Goal: Information Seeking & Learning: Understand process/instructions

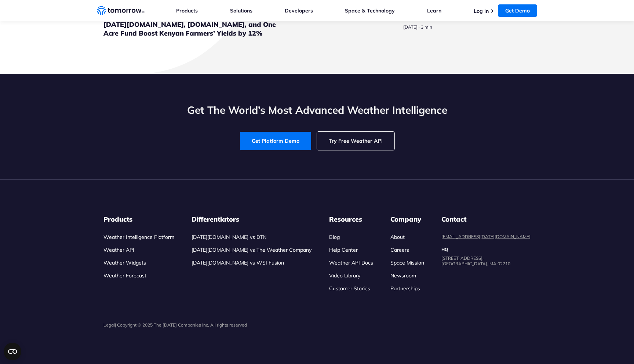
scroll to position [2399, 0]
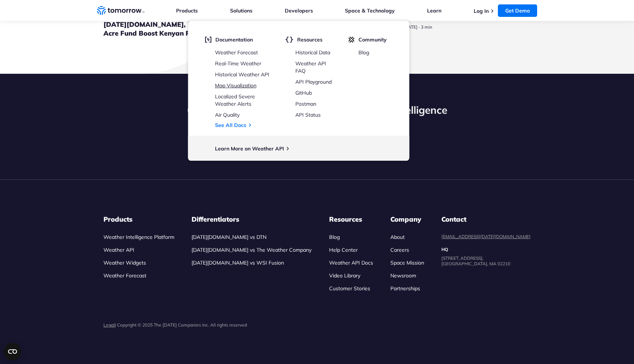
click at [241, 87] on link "Map Visualization" at bounding box center [235, 85] width 41 height 7
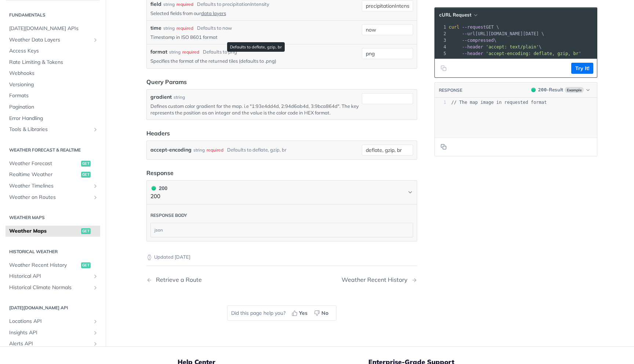
scroll to position [1007, 0]
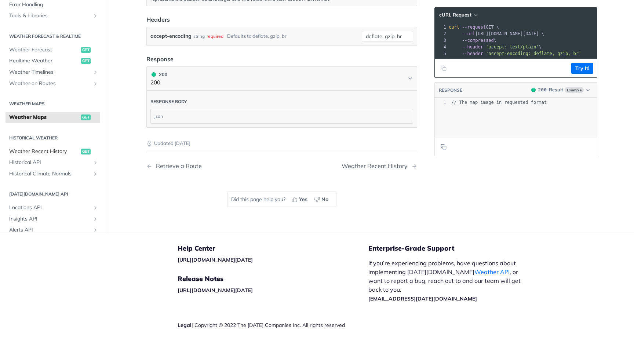
click at [87, 152] on span "get" at bounding box center [86, 152] width 10 height 6
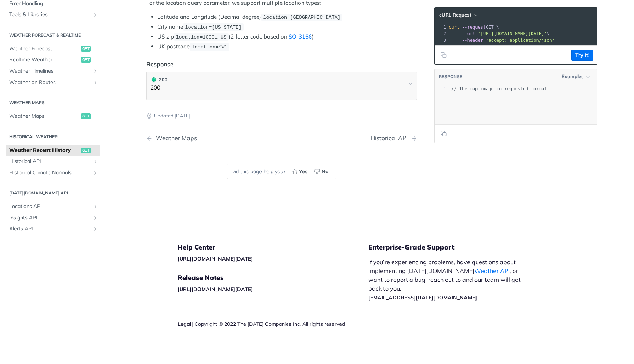
scroll to position [225, 0]
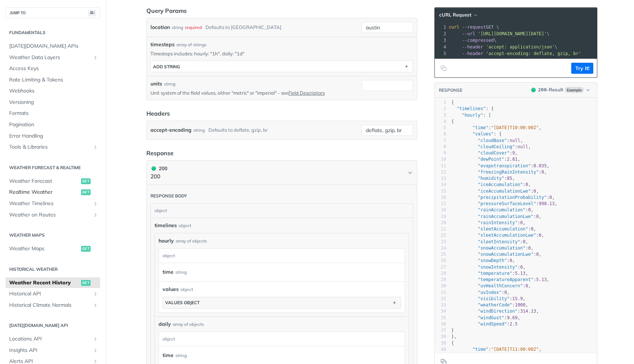
click at [62, 194] on span "Realtime Weather" at bounding box center [44, 192] width 70 height 7
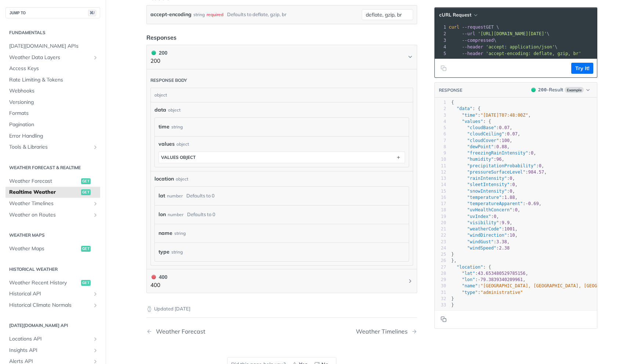
scroll to position [316, 0]
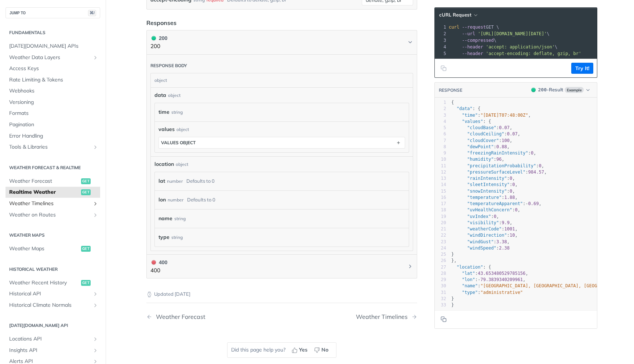
click at [91, 207] on link "Weather Timelines" at bounding box center [53, 203] width 95 height 11
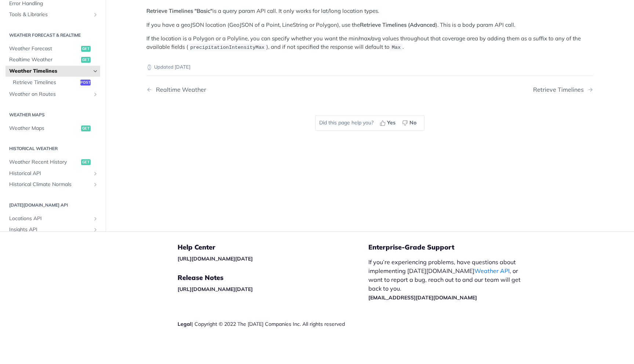
scroll to position [171, 0]
click at [97, 98] on link "Weather on Routes" at bounding box center [53, 94] width 95 height 11
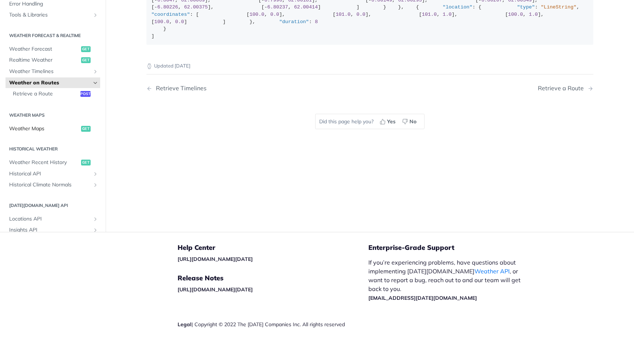
click at [58, 132] on span "Weather Maps" at bounding box center [44, 128] width 70 height 7
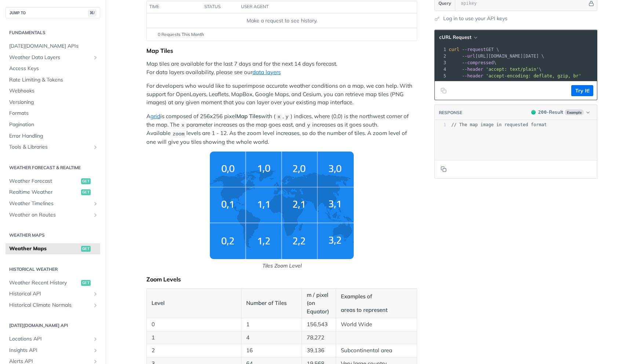
scroll to position [106, 0]
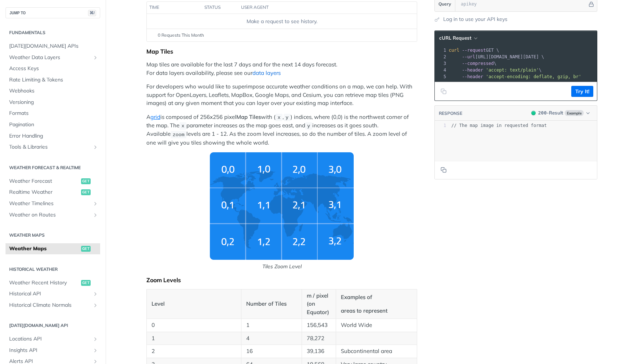
click at [266, 75] on link "data layers" at bounding box center [266, 72] width 28 height 7
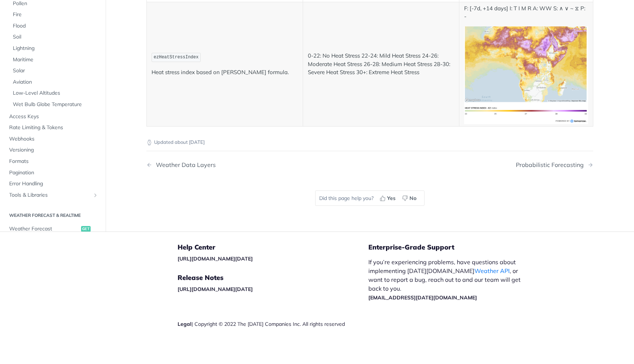
scroll to position [3092, 0]
click at [26, 63] on span "Maritime" at bounding box center [56, 59] width 86 height 7
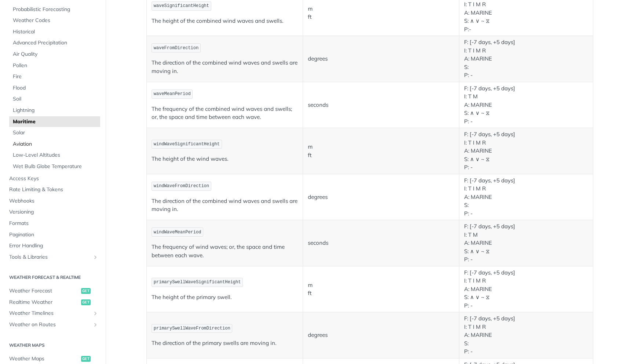
scroll to position [118, 0]
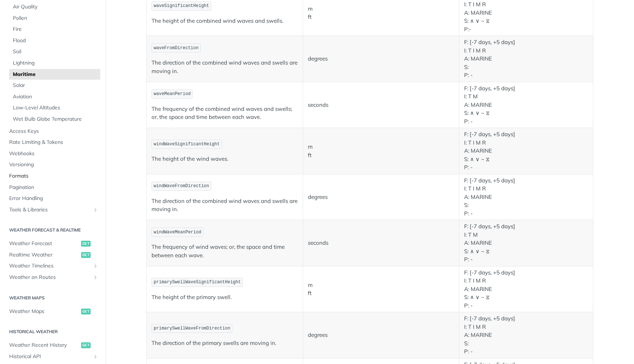
click at [29, 178] on span "Formats" at bounding box center [53, 175] width 89 height 7
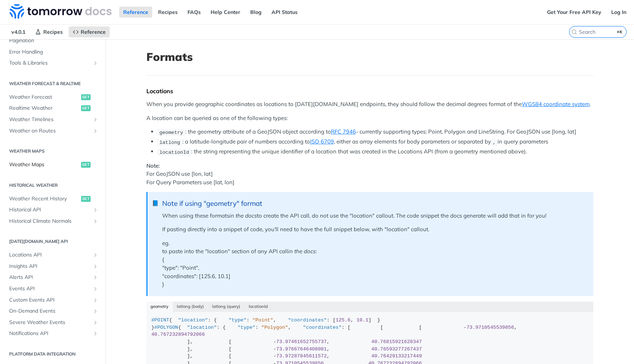
click at [29, 166] on span "Weather Maps" at bounding box center [44, 164] width 70 height 7
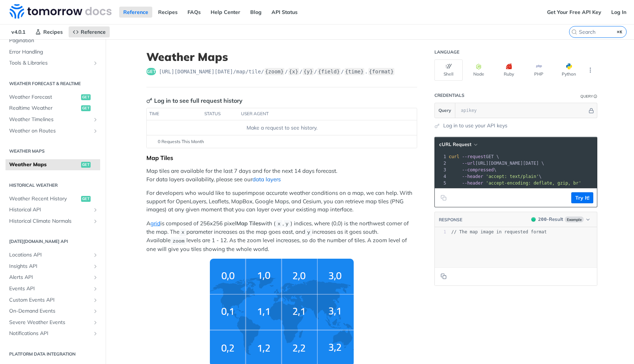
click at [273, 182] on link "data layers" at bounding box center [266, 179] width 28 height 7
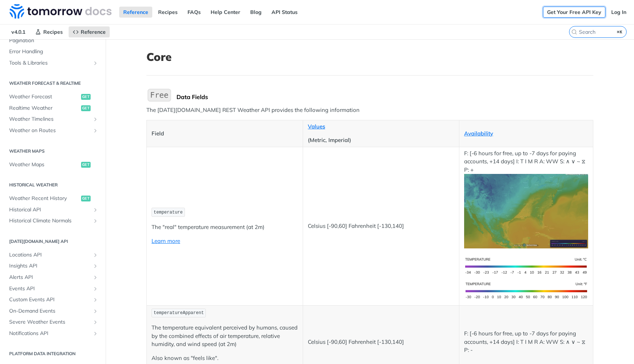
click at [568, 12] on link "Get Your Free API Key" at bounding box center [574, 12] width 62 height 11
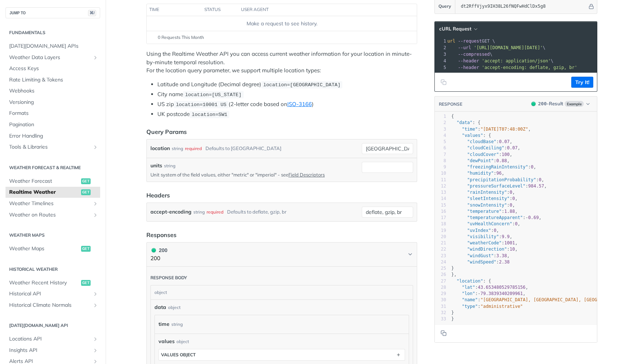
scroll to position [141, 0]
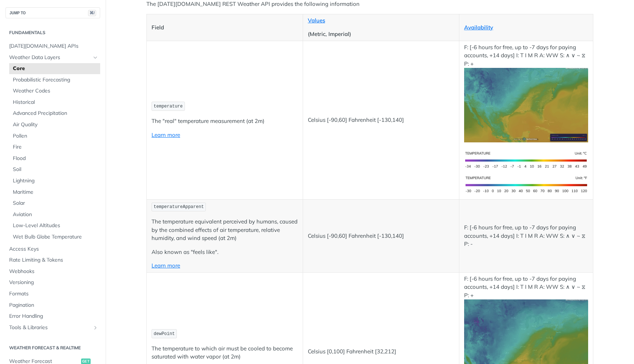
scroll to position [178, 0]
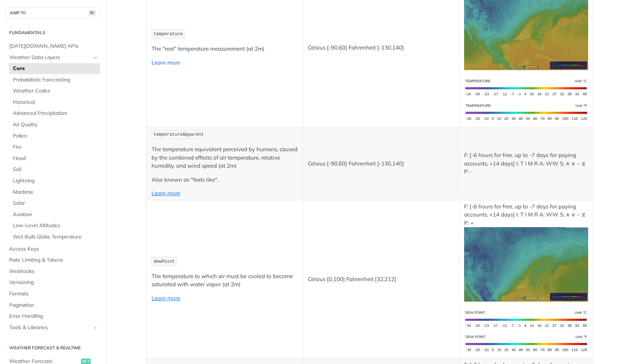
click at [169, 60] on link "Learn more" at bounding box center [166, 62] width 29 height 7
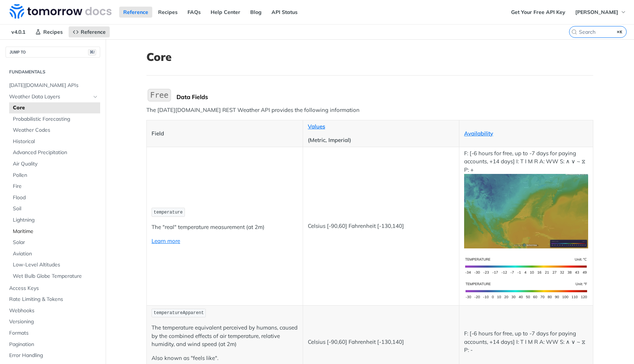
click at [29, 228] on span "Maritime" at bounding box center [56, 231] width 86 height 7
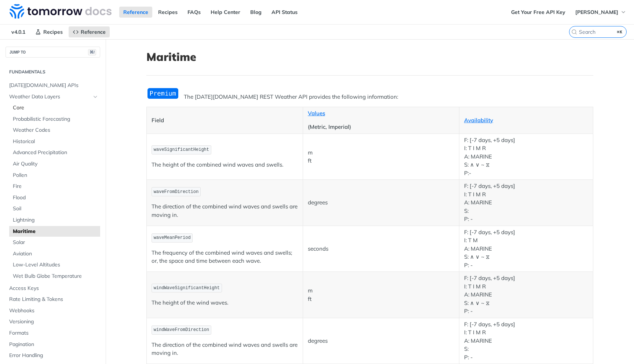
click at [15, 112] on link "Core" at bounding box center [54, 107] width 91 height 11
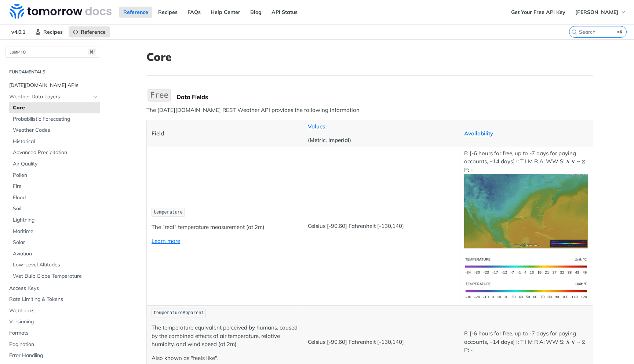
click at [88, 87] on span "Tomorrow.io APIs" at bounding box center [53, 85] width 89 height 7
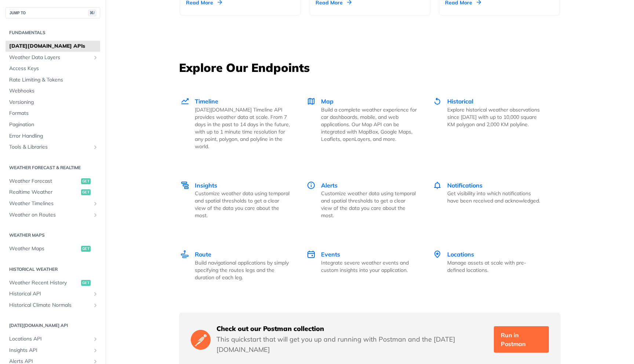
scroll to position [995, 0]
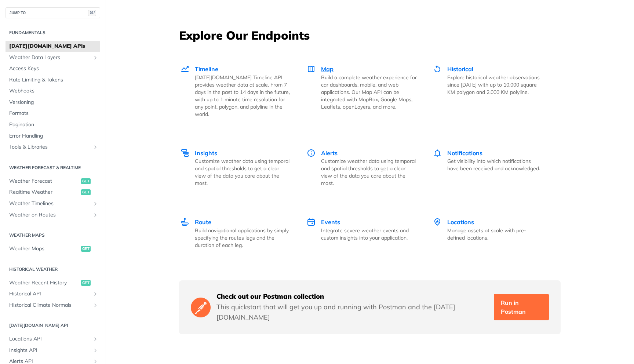
click at [324, 68] on span "Map" at bounding box center [327, 68] width 12 height 7
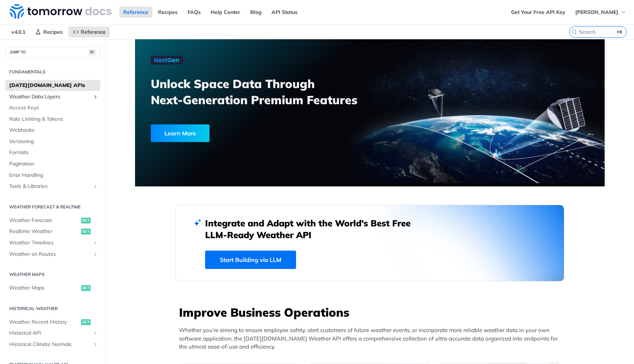
click at [50, 96] on span "Weather Data Layers" at bounding box center [49, 96] width 81 height 7
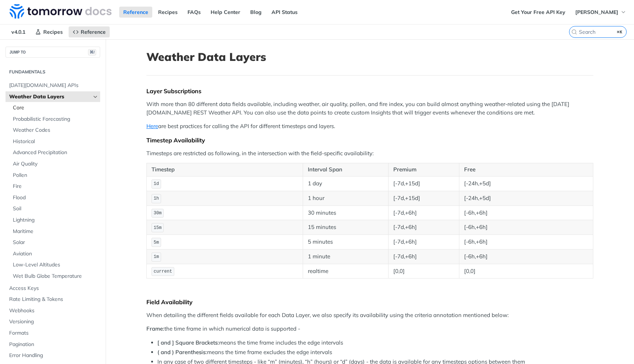
click at [36, 105] on span "Core" at bounding box center [56, 107] width 86 height 7
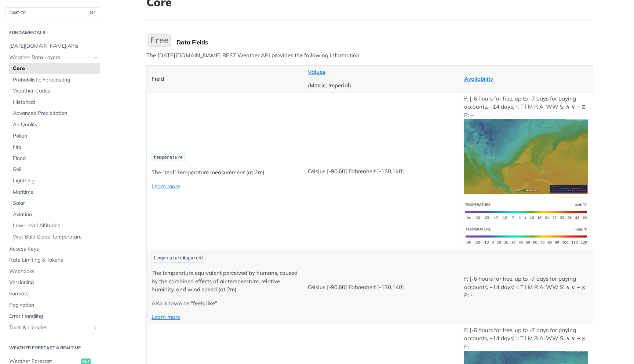
scroll to position [58, 0]
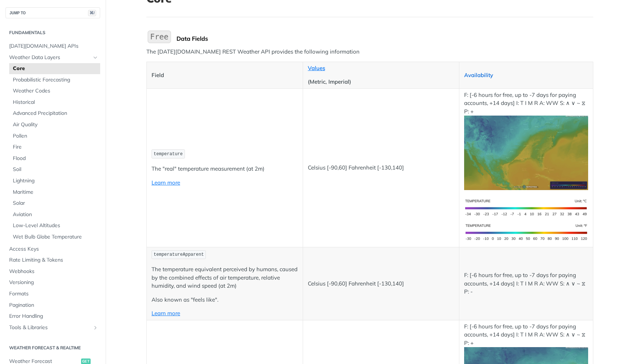
click at [471, 72] on link "Availability" at bounding box center [478, 75] width 29 height 7
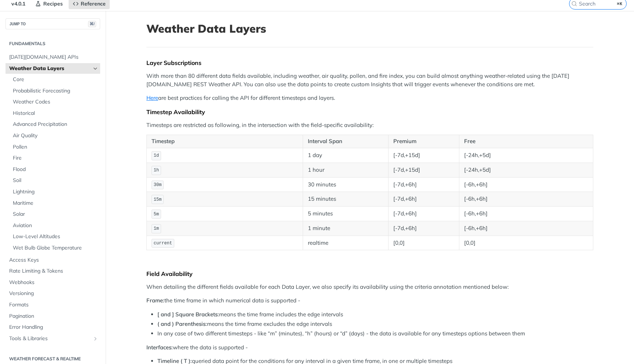
scroll to position [25, 0]
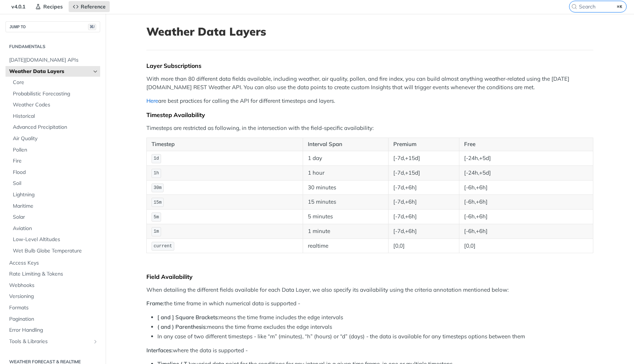
click at [156, 99] on link "Here" at bounding box center [152, 100] width 12 height 7
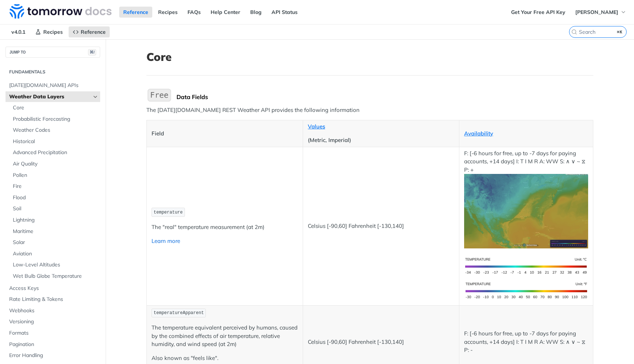
click at [167, 238] on link "Learn more" at bounding box center [166, 240] width 29 height 7
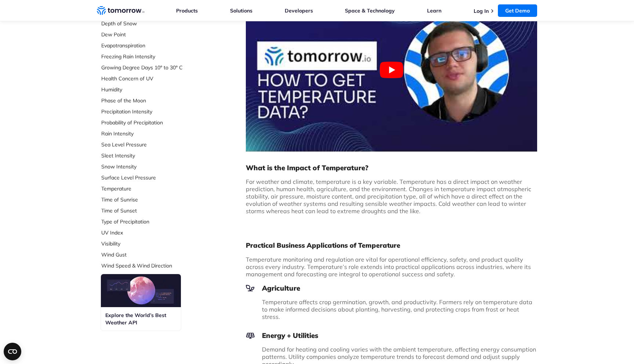
scroll to position [189, 0]
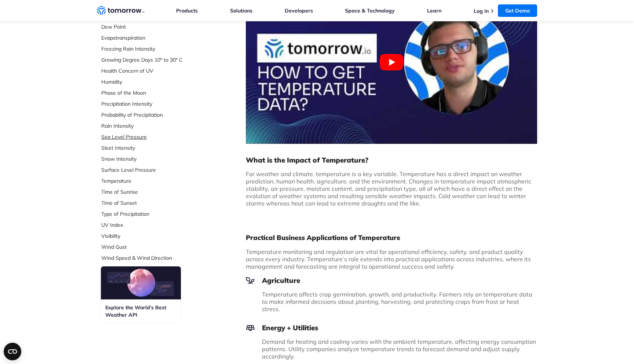
click at [134, 138] on link "Sea Level Pressure" at bounding box center [150, 136] width 98 height 7
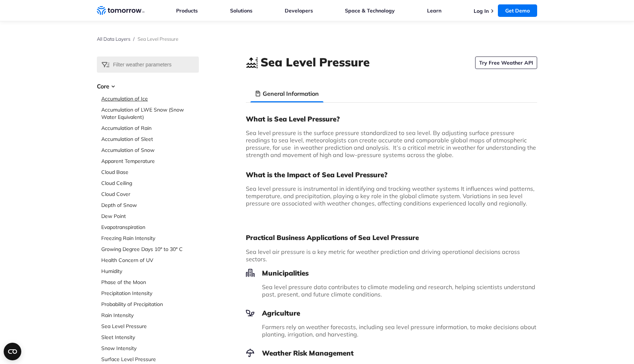
click at [137, 99] on link "Accumulation of Ice" at bounding box center [150, 98] width 98 height 7
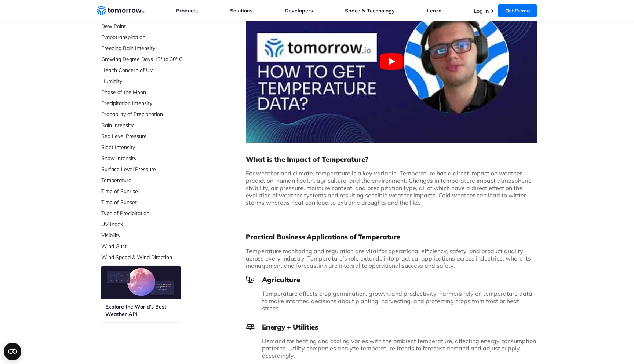
scroll to position [192, 0]
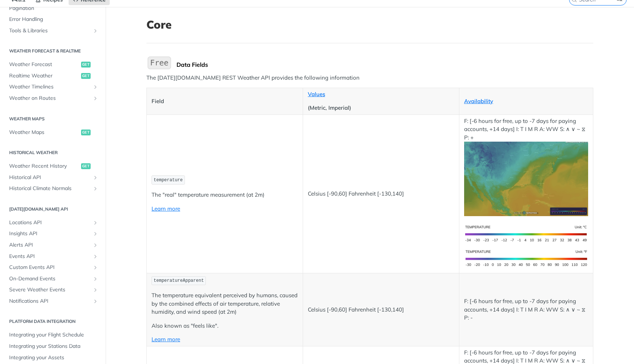
scroll to position [34, 0]
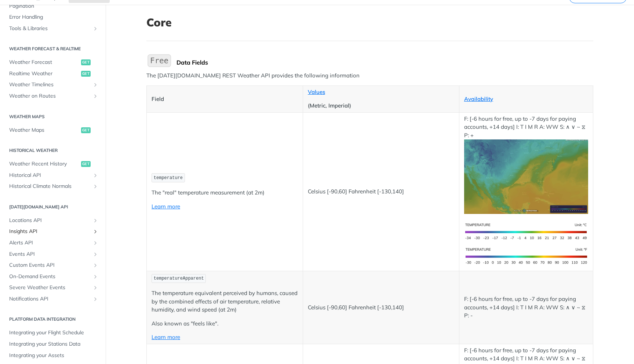
click at [35, 230] on span "Insights API" at bounding box center [49, 231] width 81 height 7
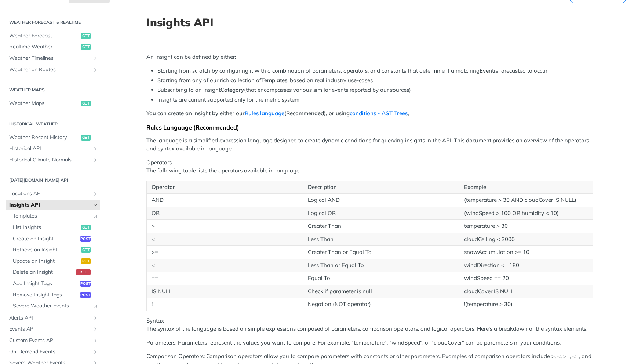
scroll to position [153, 0]
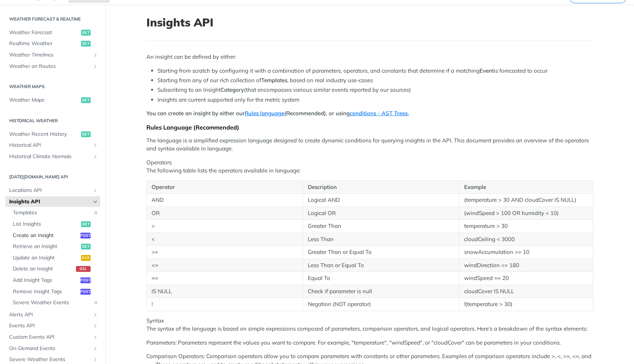
click at [47, 237] on span "Create an Insight" at bounding box center [46, 235] width 66 height 7
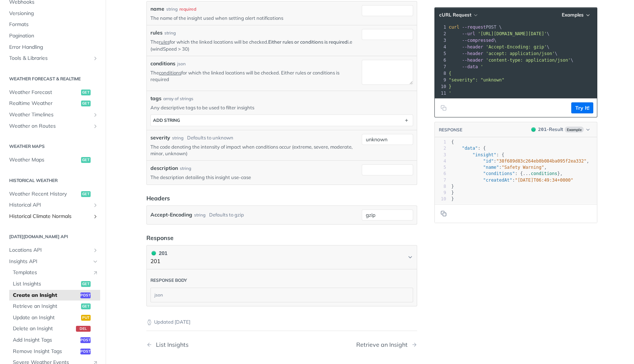
scroll to position [87, 0]
click at [33, 162] on span "Weather Maps" at bounding box center [44, 161] width 70 height 7
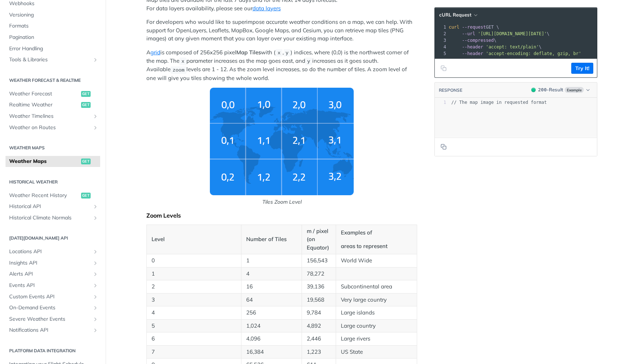
scroll to position [13, 0]
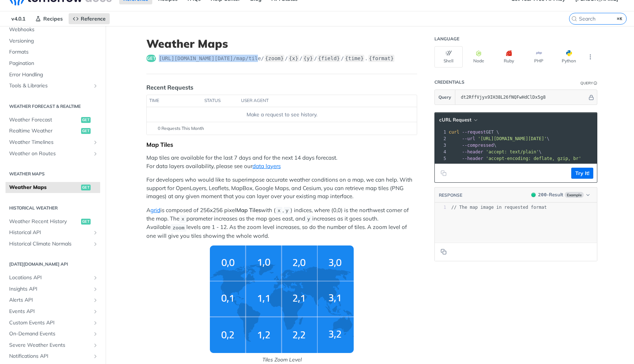
drag, startPoint x: 157, startPoint y: 59, endPoint x: 265, endPoint y: 57, distance: 107.9
click at [265, 57] on div "get https://api.tomorrow.io/v4 /map/tile/ {zoom} / {x} / {y} / {field} / {time}…" at bounding box center [281, 58] width 271 height 7
copy span "https://api.tomorrow.io/v4 /map/til"
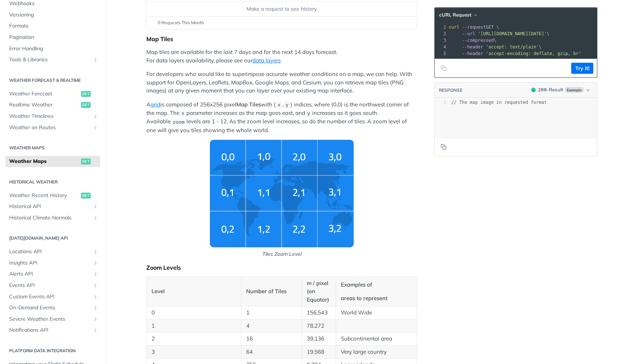
scroll to position [150, 0]
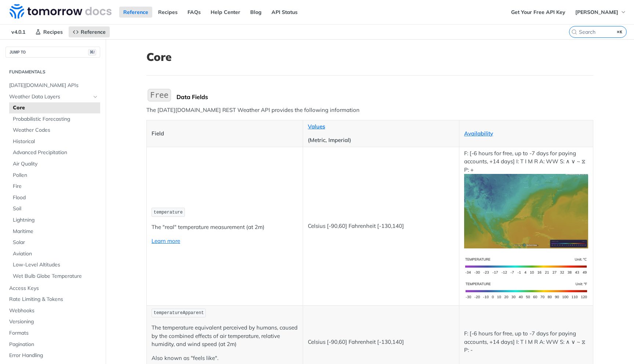
click at [178, 215] on code "temperature" at bounding box center [168, 212] width 33 height 9
copy span "temperature"
click at [375, 148] on td "Celsius [-90,60] Fahrenheit [-130,140]" at bounding box center [381, 226] width 156 height 159
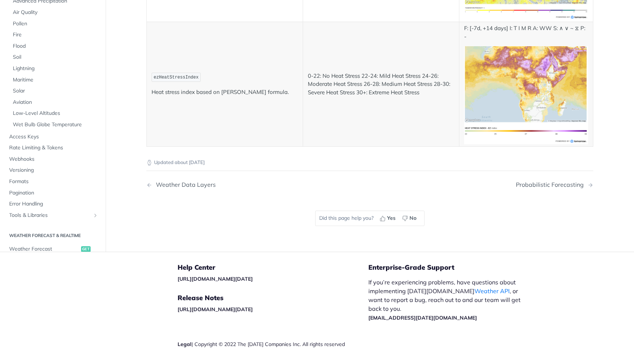
scroll to position [3961, 0]
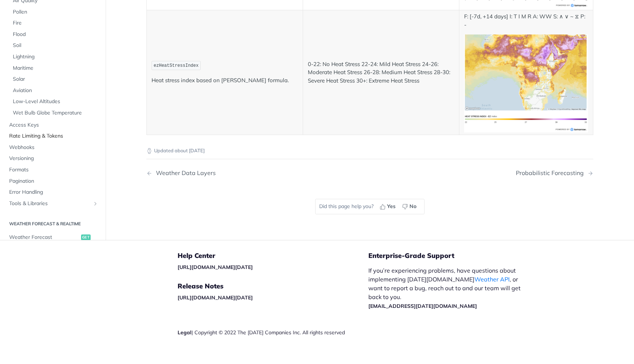
click at [55, 132] on span "Rate Limiting & Tokens" at bounding box center [53, 135] width 89 height 7
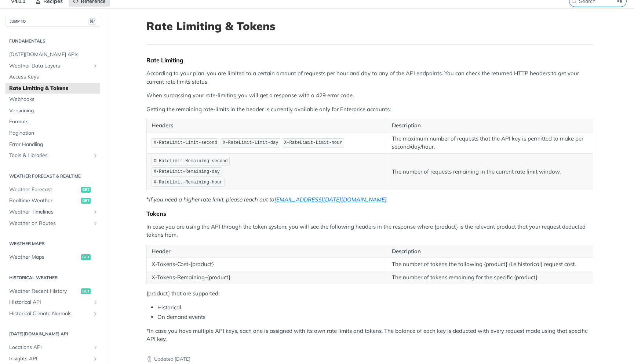
scroll to position [32, 0]
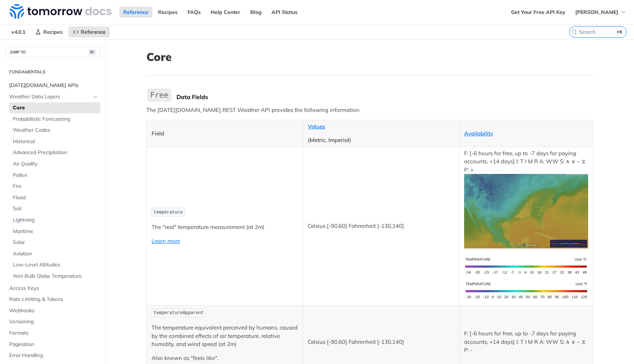
click at [46, 84] on span "[DATE][DOMAIN_NAME] APIs" at bounding box center [53, 85] width 89 height 7
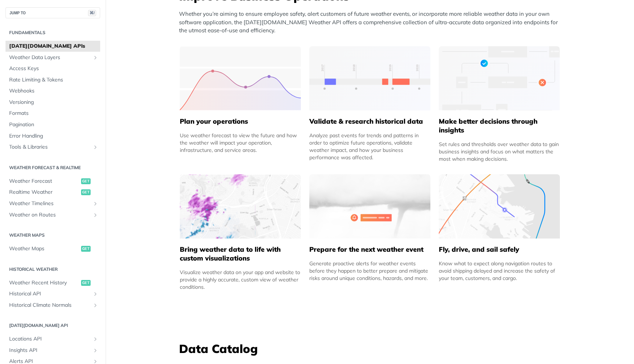
scroll to position [316, 0]
click at [237, 238] on img at bounding box center [240, 207] width 121 height 64
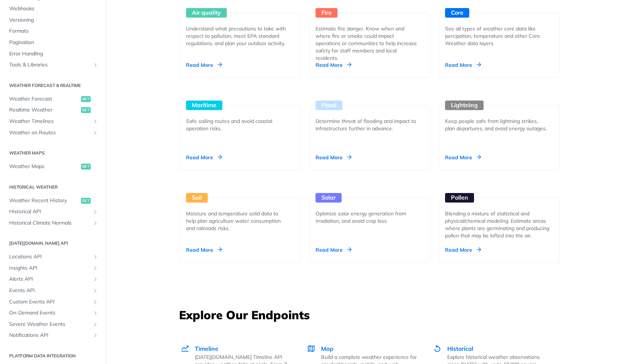
scroll to position [123, 0]
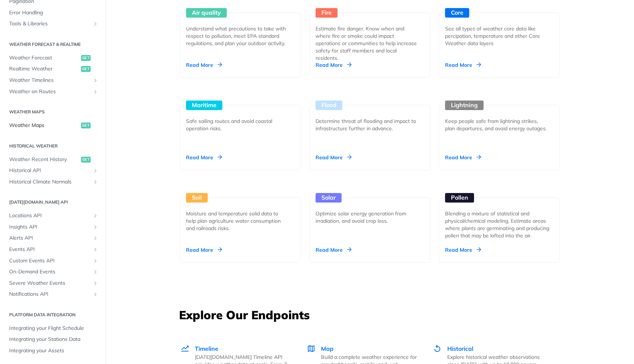
click at [33, 127] on span "Weather Maps" at bounding box center [44, 125] width 70 height 7
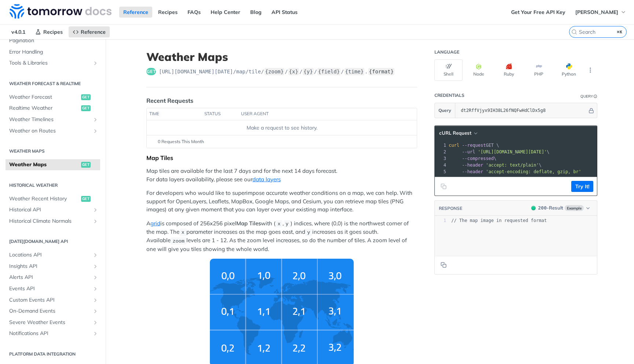
click at [395, 75] on label "{format}" at bounding box center [381, 71] width 26 height 7
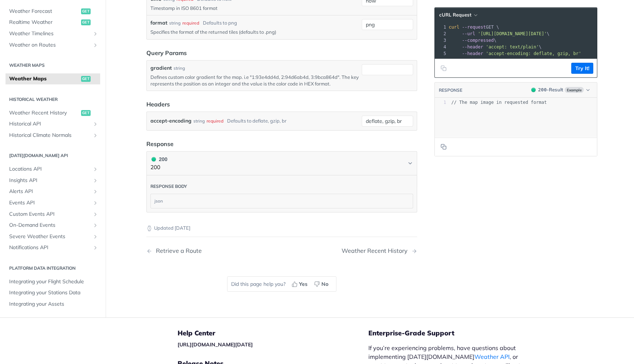
scroll to position [911, 0]
